Goal: Transaction & Acquisition: Purchase product/service

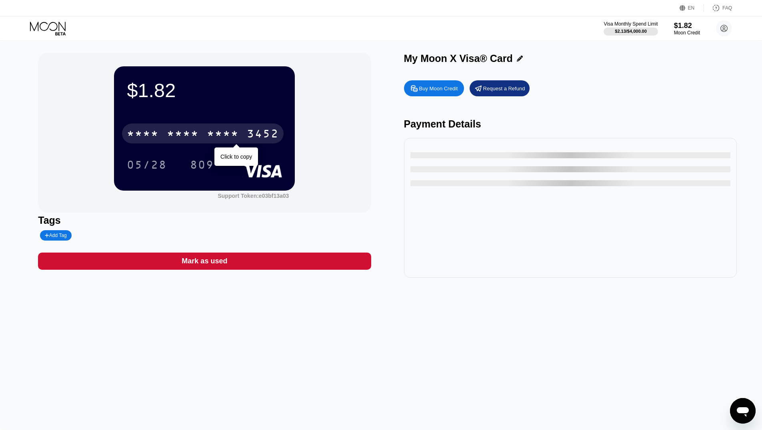
click at [252, 139] on div "3452" at bounding box center [263, 134] width 32 height 13
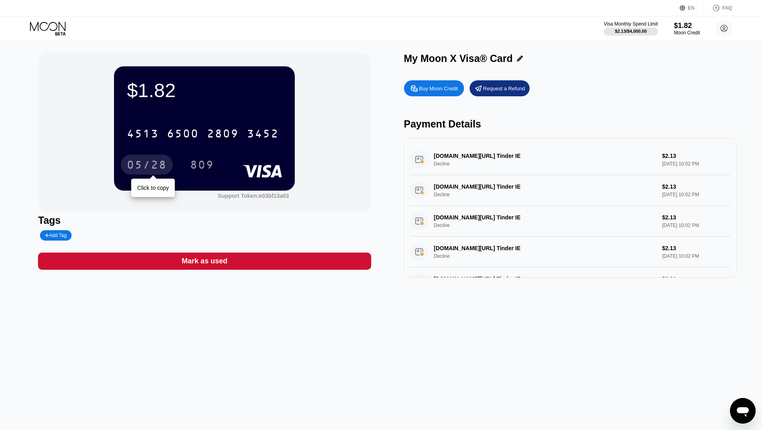
click at [146, 162] on div "05/28" at bounding box center [147, 166] width 40 height 13
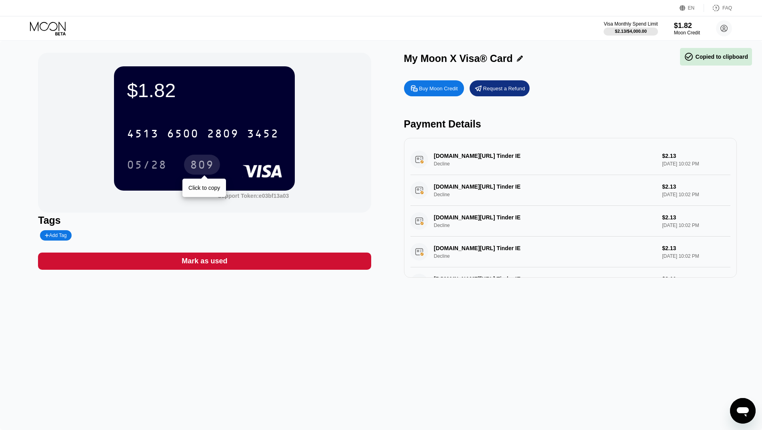
click at [203, 168] on div "809" at bounding box center [202, 166] width 24 height 13
click at [218, 81] on div "$1.82" at bounding box center [204, 90] width 155 height 22
click at [156, 88] on div "$1.82" at bounding box center [204, 90] width 155 height 22
click at [261, 174] on rect at bounding box center [263, 171] width 40 height 13
click at [230, 269] on div "Mark as used" at bounding box center [204, 261] width 333 height 17
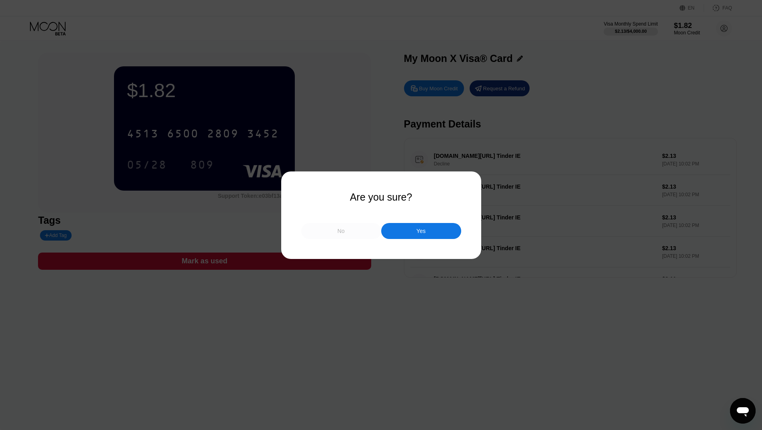
click at [335, 238] on div "No" at bounding box center [341, 231] width 80 height 16
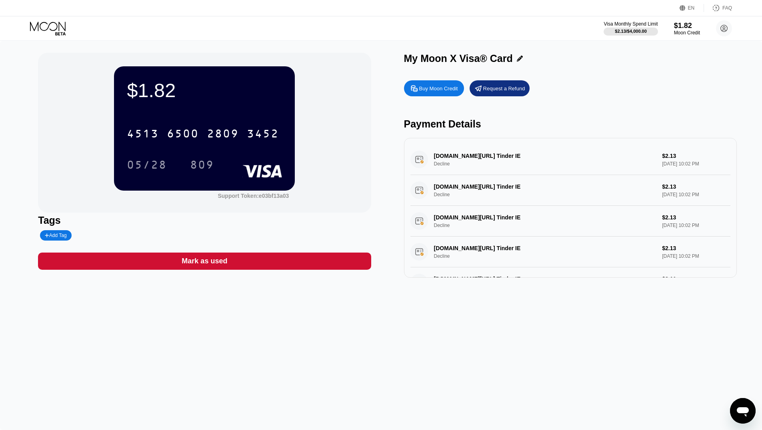
click at [499, 96] on div "Request a Refund" at bounding box center [500, 88] width 60 height 16
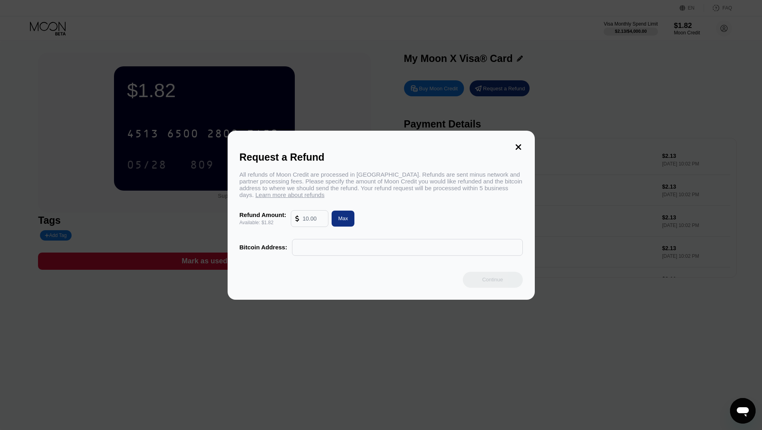
click at [316, 224] on input "text" at bounding box center [313, 219] width 22 height 16
click at [522, 145] on div "Request a Refund All refunds of Moon Credit are processed in Bitcoin. Refunds a…" at bounding box center [381, 215] width 307 height 169
click at [516, 143] on icon at bounding box center [518, 147] width 9 height 9
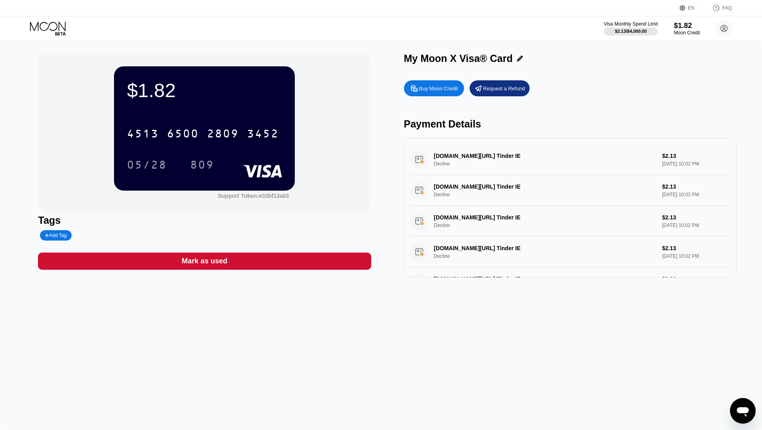
click at [398, 339] on div "$1.82 4513 6500 2809 3452 05/28 809 Support Token: e03bf13a03 Tags Add Tag Mark…" at bounding box center [381, 236] width 762 height 390
click at [72, 358] on div "$1.82 * * * * * * * * * * * * 3452 05/28 809 Support Token: e03bf13a03 Tags Add…" at bounding box center [381, 236] width 762 height 390
click at [437, 95] on div "Buy Moon Credit" at bounding box center [434, 88] width 60 height 16
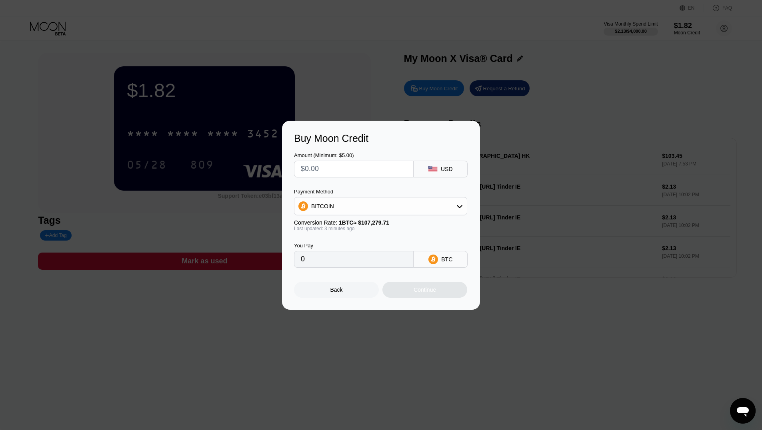
click at [338, 210] on div "BITCOIN" at bounding box center [380, 206] width 172 height 16
click at [324, 247] on span "USDT on TRON" at bounding box center [333, 246] width 40 height 6
type input "0.00"
click at [325, 173] on input "text" at bounding box center [354, 169] width 106 height 16
type input "$1"
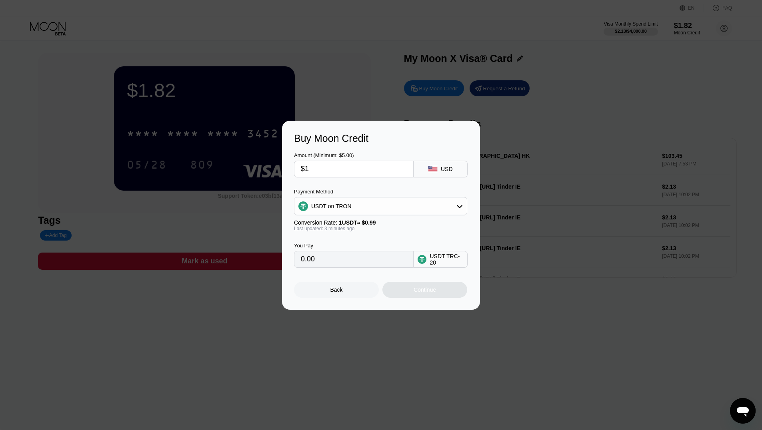
type input "1.01"
type input "$10"
type input "10.10"
type input "$104"
type input "105.05"
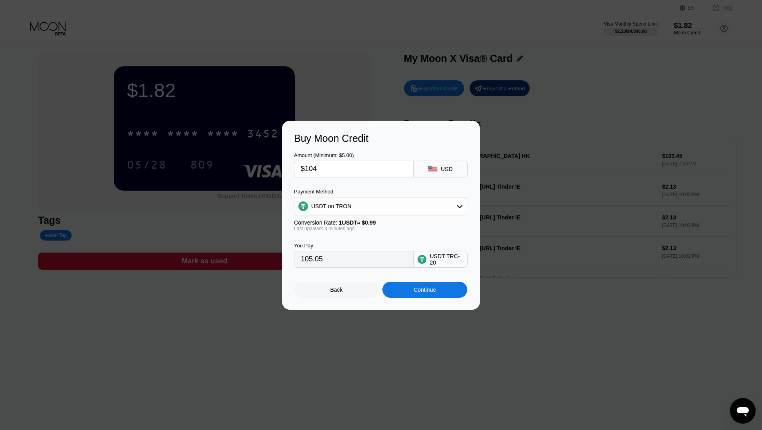
type input "$104"
click at [332, 289] on div "Back" at bounding box center [336, 290] width 12 height 6
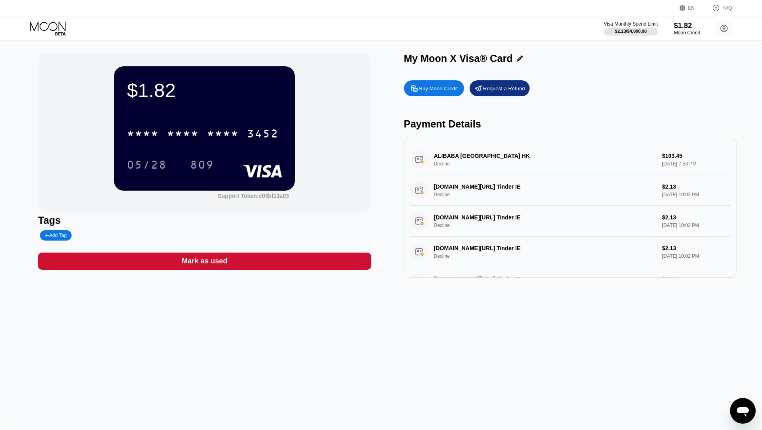
click at [450, 91] on div "Buy Moon Credit" at bounding box center [438, 88] width 39 height 7
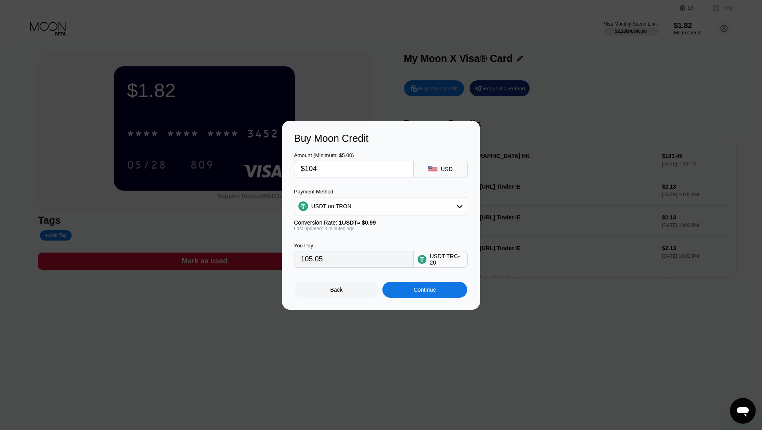
click at [336, 167] on input "$104" at bounding box center [354, 169] width 106 height 16
click at [435, 290] on div "Continue" at bounding box center [425, 290] width 22 height 6
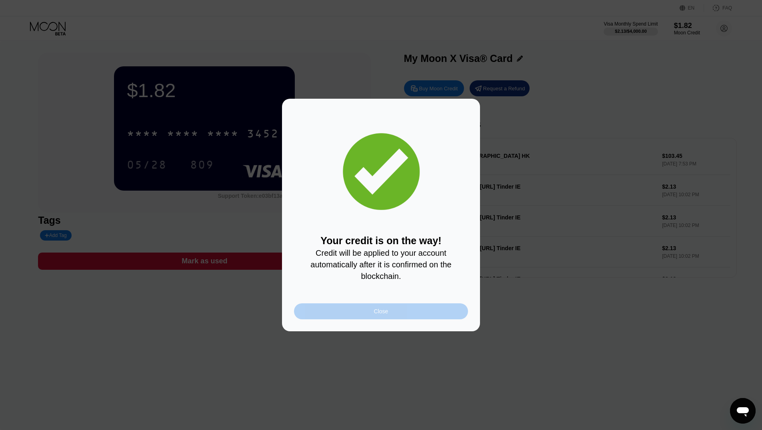
click at [406, 317] on div "Close" at bounding box center [381, 312] width 174 height 16
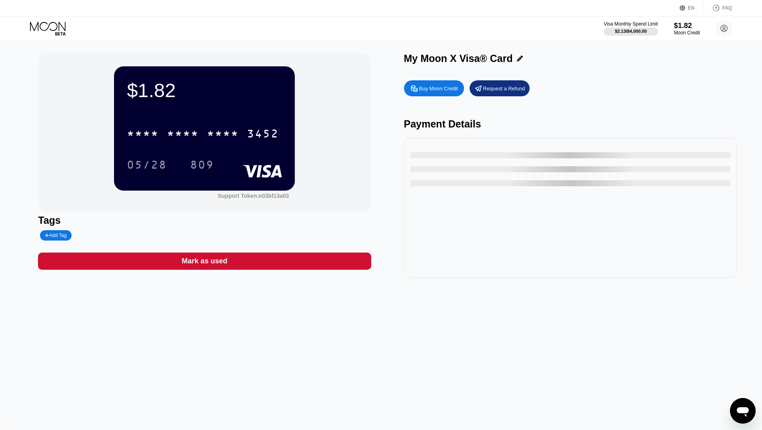
click at [117, 376] on div "$1.82 * * * * * * * * * * * * 3452 05/28 809 Support Token: e03bf13a03 Tags Add…" at bounding box center [381, 236] width 762 height 390
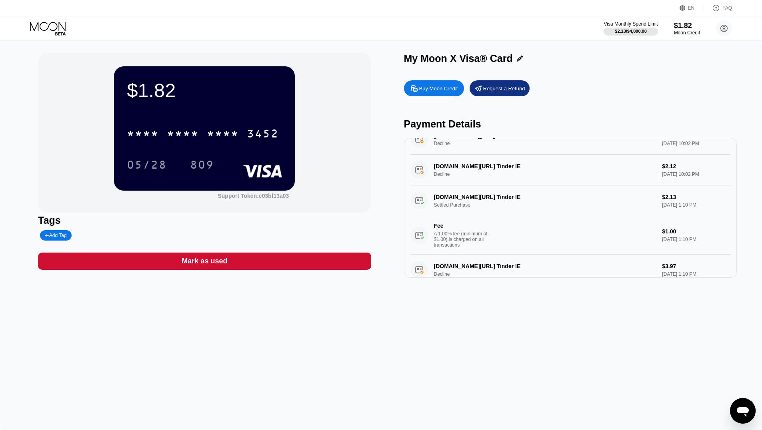
scroll to position [334, 0]
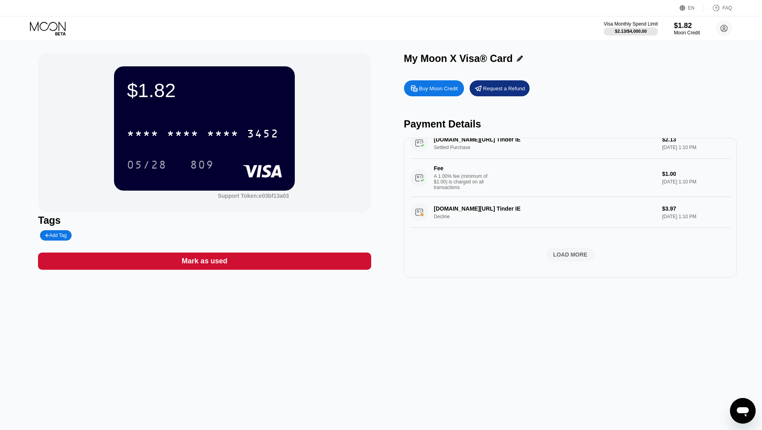
click at [569, 251] on div "LOAD MORE" at bounding box center [570, 254] width 34 height 7
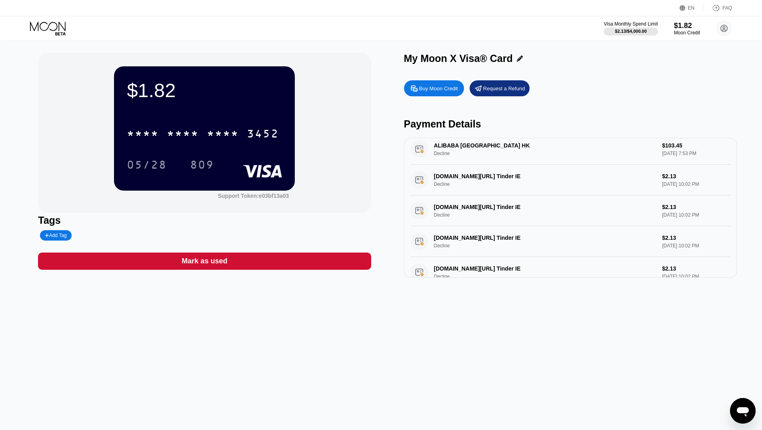
scroll to position [0, 0]
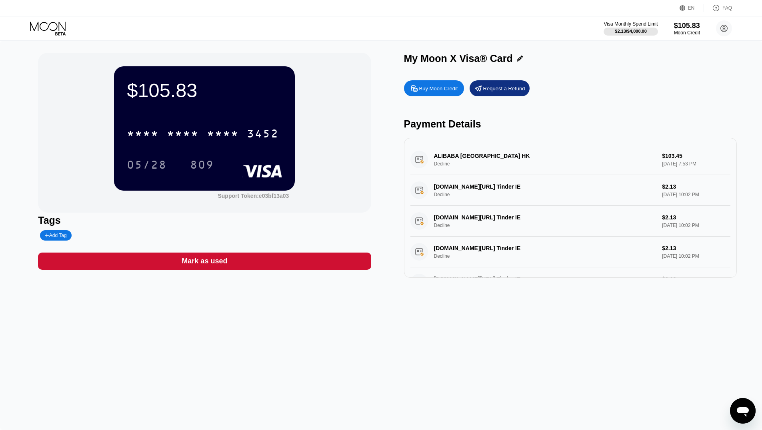
drag, startPoint x: 114, startPoint y: 350, endPoint x: 118, endPoint y: 346, distance: 5.9
click at [114, 350] on div "$105.83 * * * * * * * * * * * * 3452 05/28 809 Support Token: e03bf13a03 Tags A…" at bounding box center [381, 236] width 762 height 390
click at [92, 344] on div "$105.83 * * * * * * * * * * * * 3452 05/28 809 Support Token: e03bf13a03 Tags A…" at bounding box center [381, 236] width 762 height 390
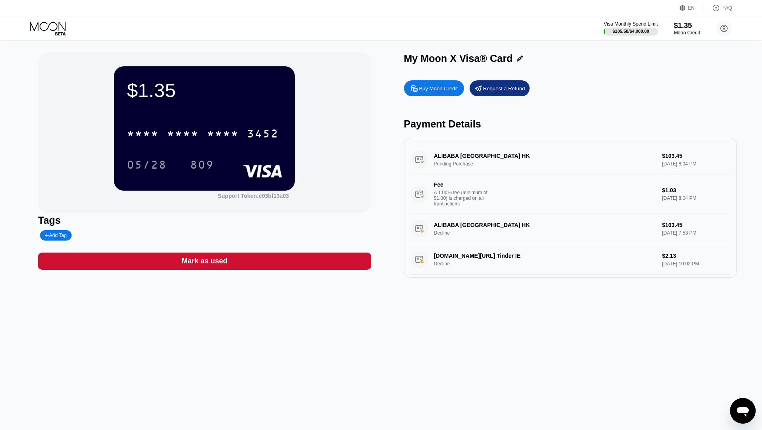
click at [80, 367] on div "$1.35 * * * * * * * * * * * * 3452 05/28 809 Support Token: e03bf13a03 Tags Add…" at bounding box center [381, 236] width 762 height 390
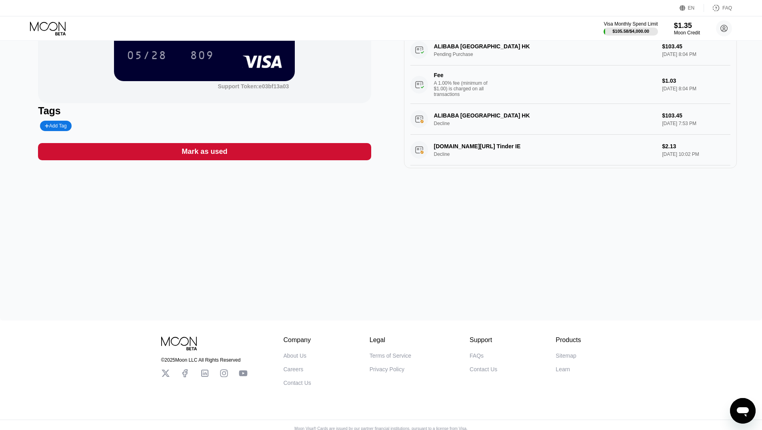
scroll to position [123, 0]
